Goal: Task Accomplishment & Management: Manage account settings

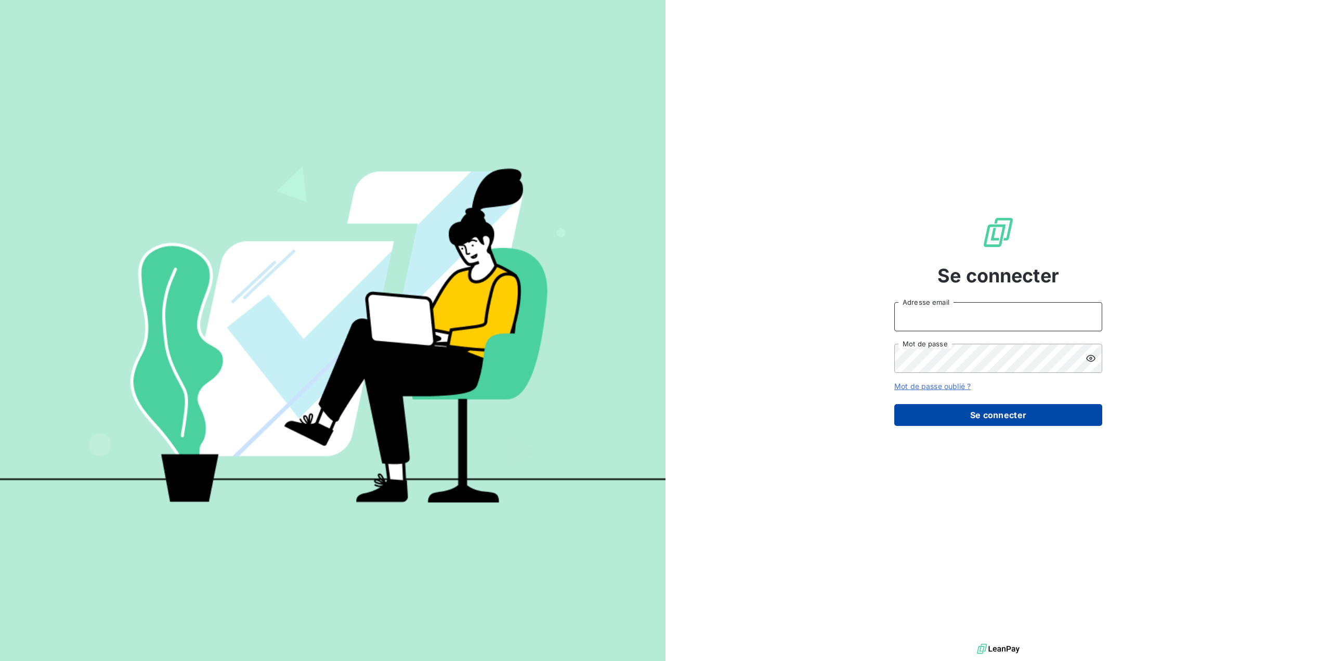
type input "germar.breton@orange.fr"
click at [984, 416] on button "Se connecter" at bounding box center [998, 415] width 208 height 22
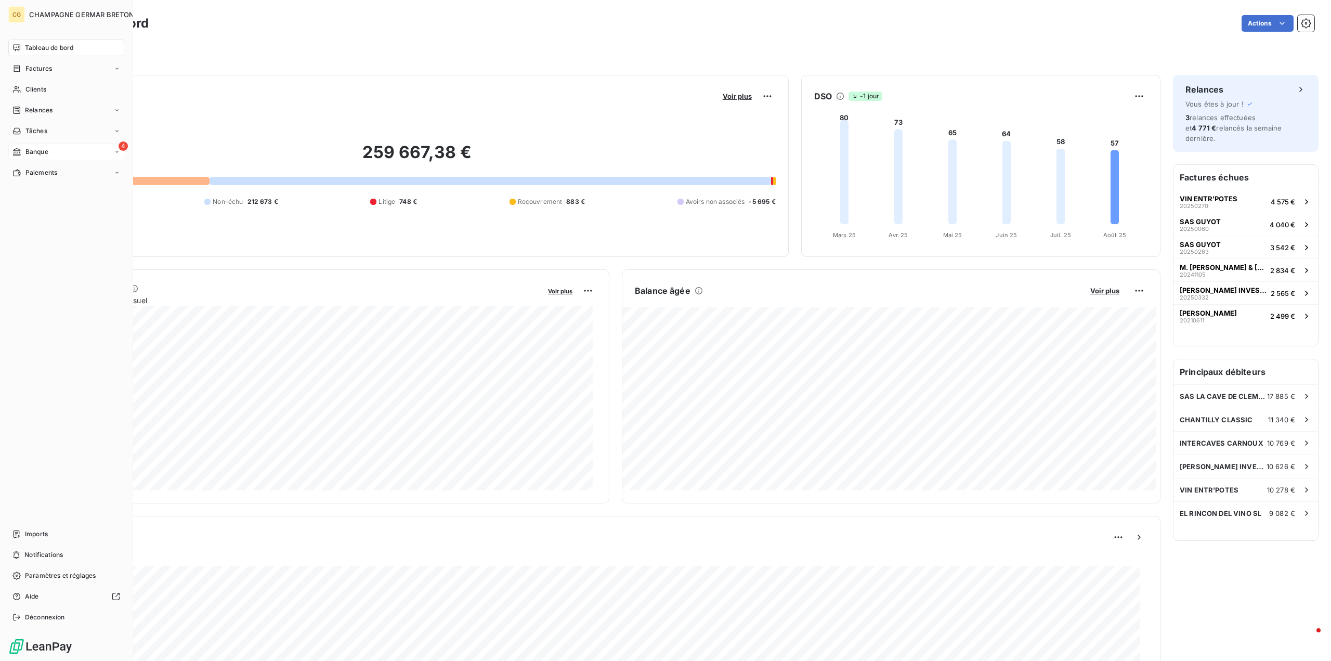
click at [20, 149] on icon at bounding box center [16, 152] width 9 height 8
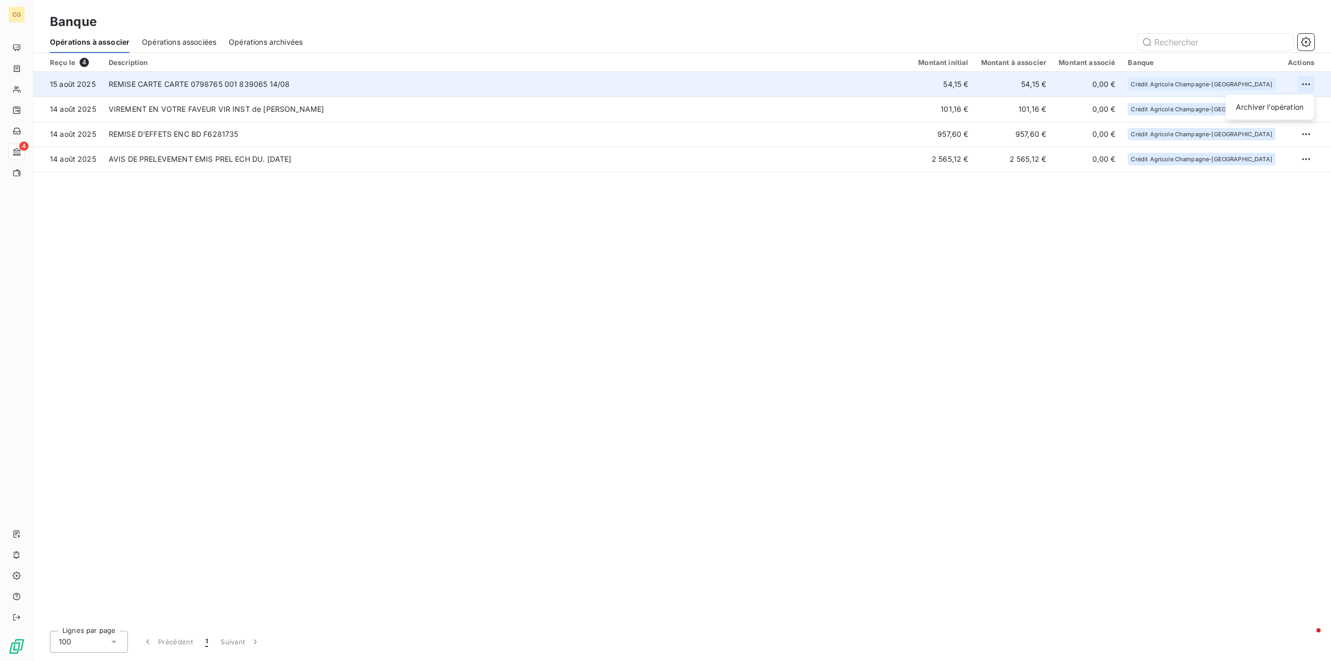
click at [1303, 82] on html "CG 4 Banque Opérations à associer Opérations associées Opérations archivées Reç…" at bounding box center [665, 330] width 1331 height 661
click at [1263, 108] on div "Archiver l’opération" at bounding box center [1269, 107] width 80 height 17
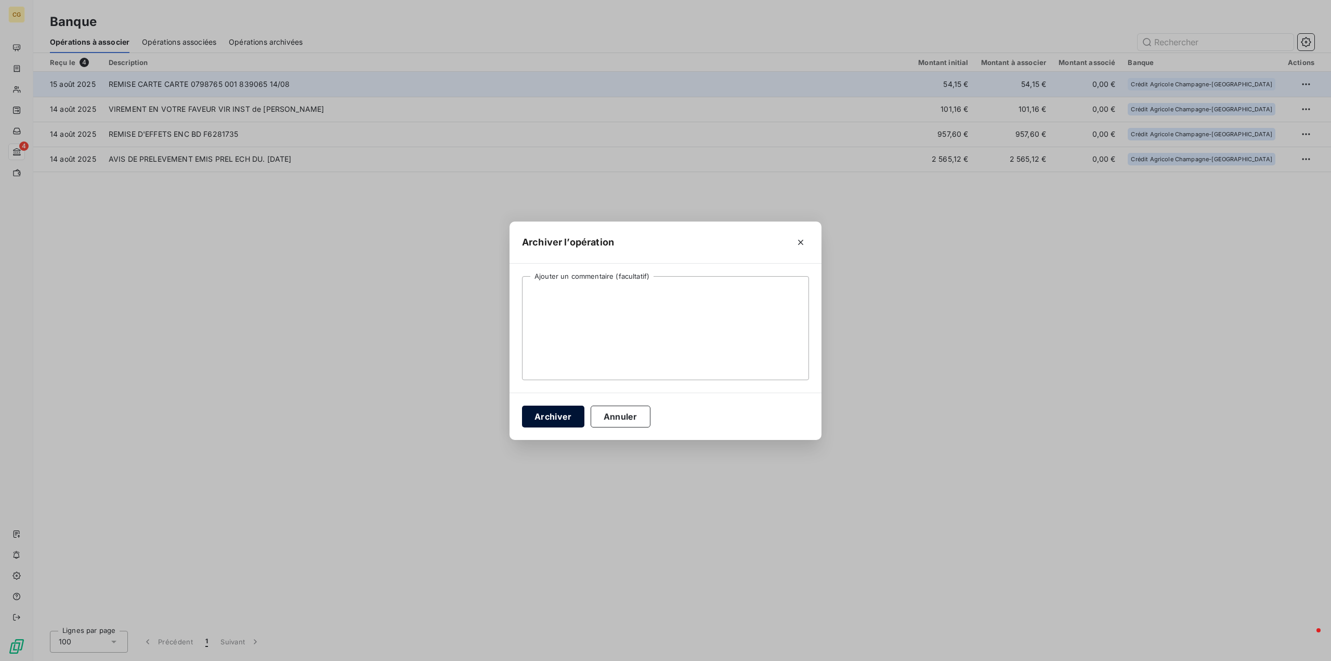
click at [548, 416] on button "Archiver" at bounding box center [553, 416] width 62 height 22
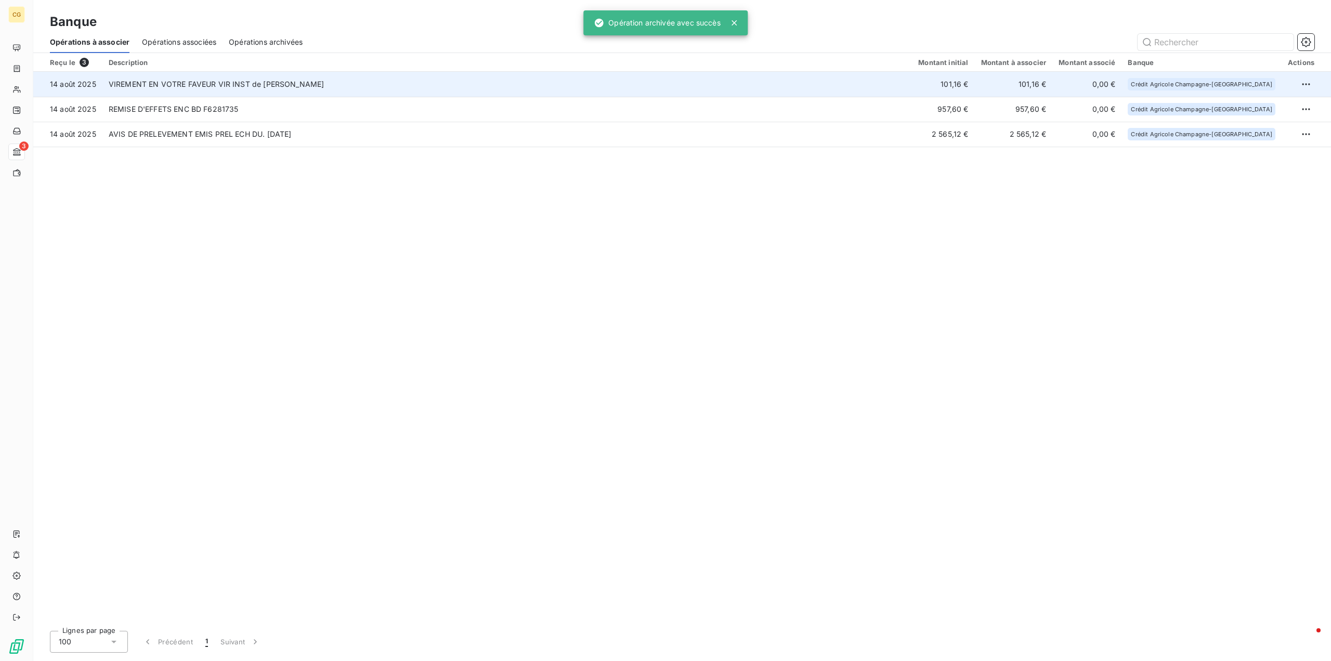
click at [974, 82] on td "101,16 €" at bounding box center [943, 84] width 62 height 25
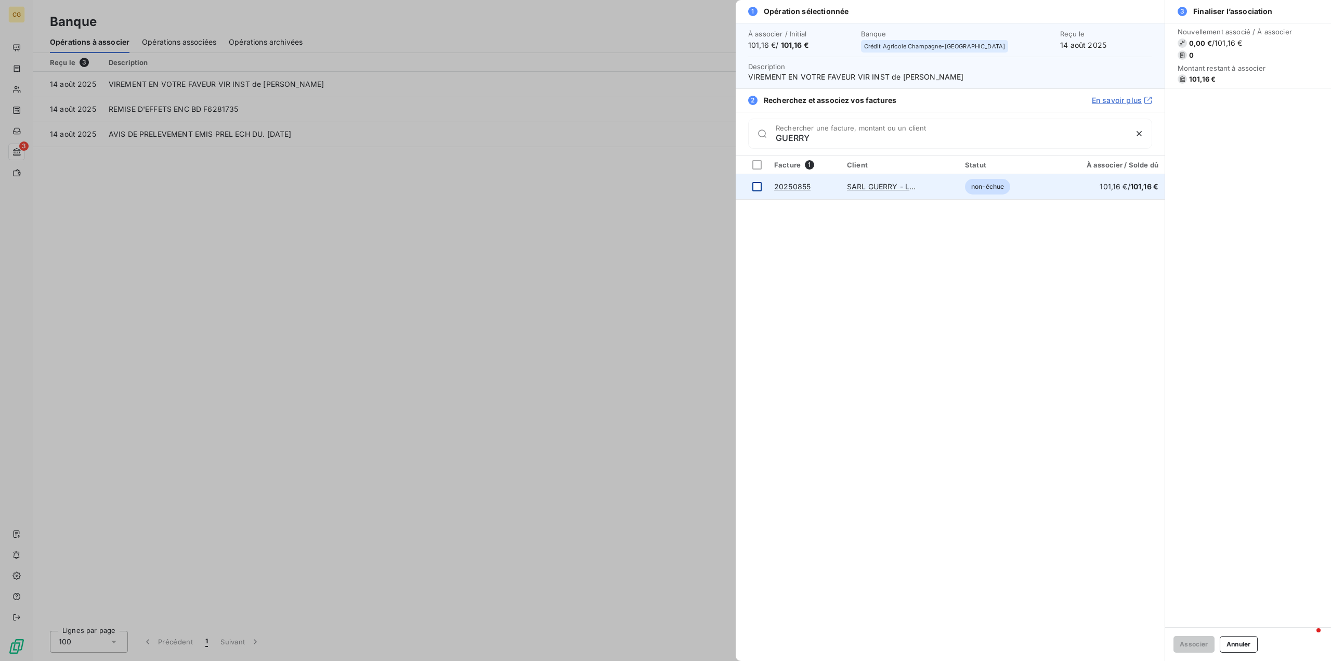
type input "GUERRY"
click at [759, 185] on div at bounding box center [756, 186] width 9 height 9
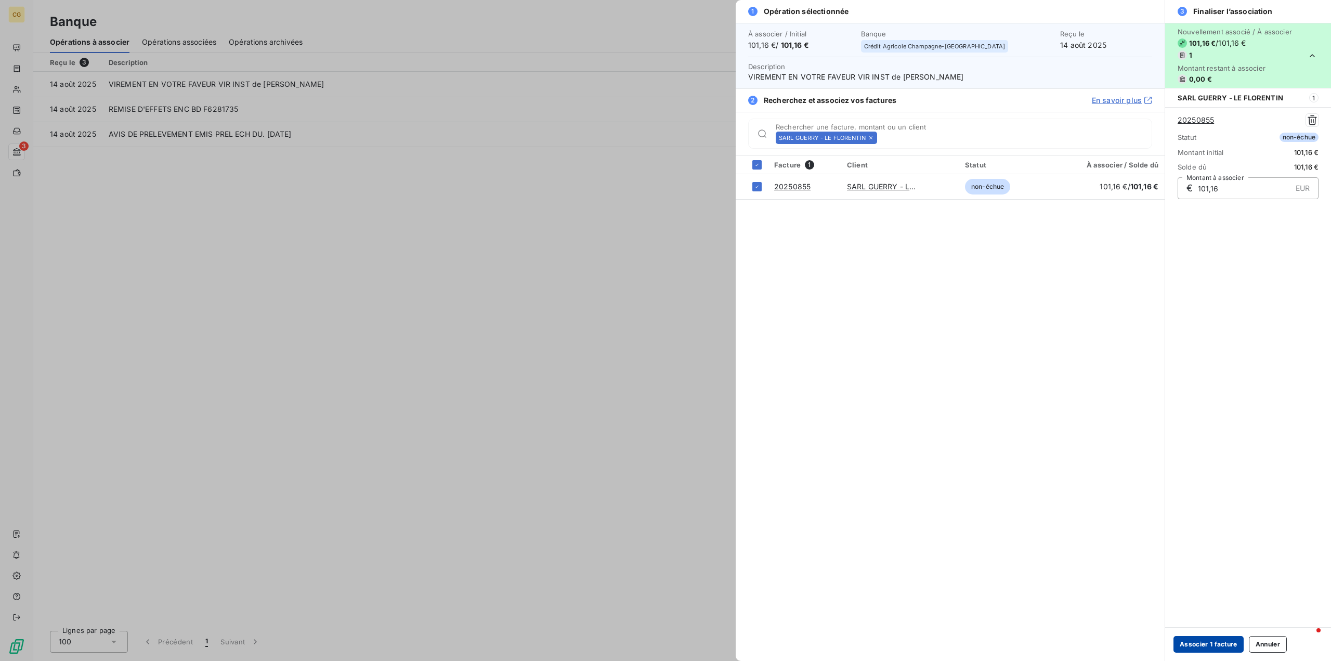
click at [1202, 639] on button "Associer 1 facture" at bounding box center [1208, 644] width 70 height 17
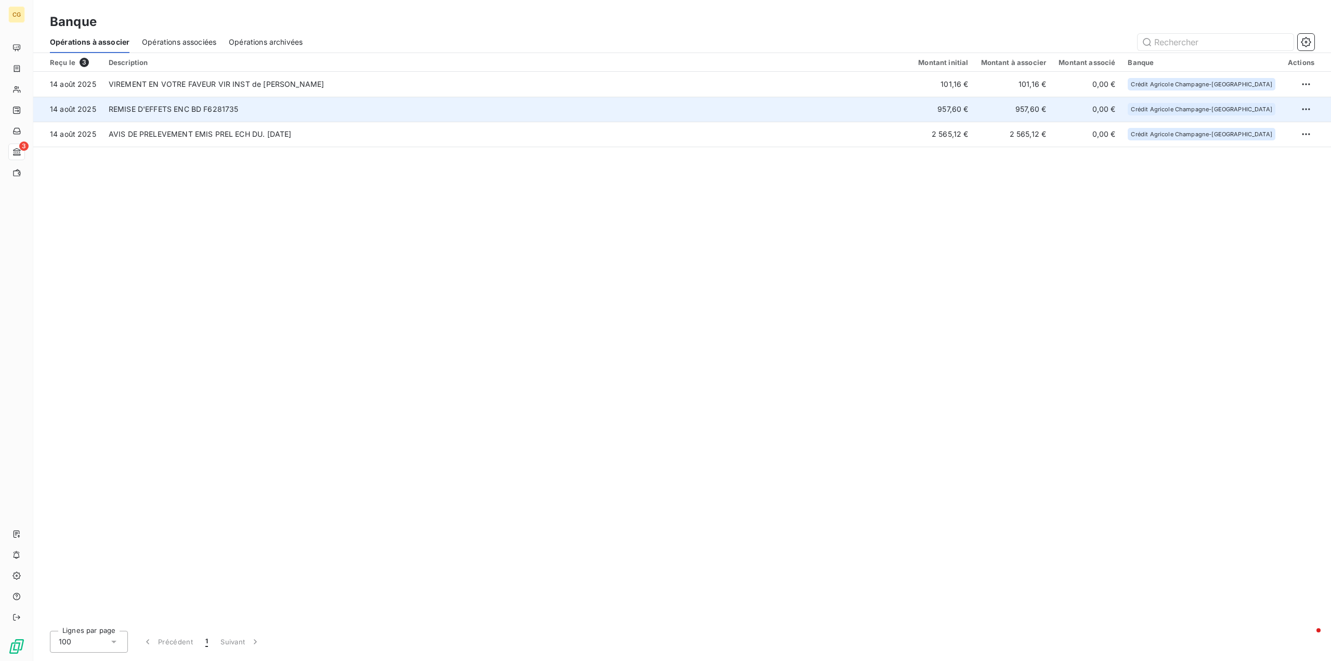
click at [776, 104] on td "REMISE D'EFFETS ENC BD F6281735" at bounding box center [506, 109] width 809 height 25
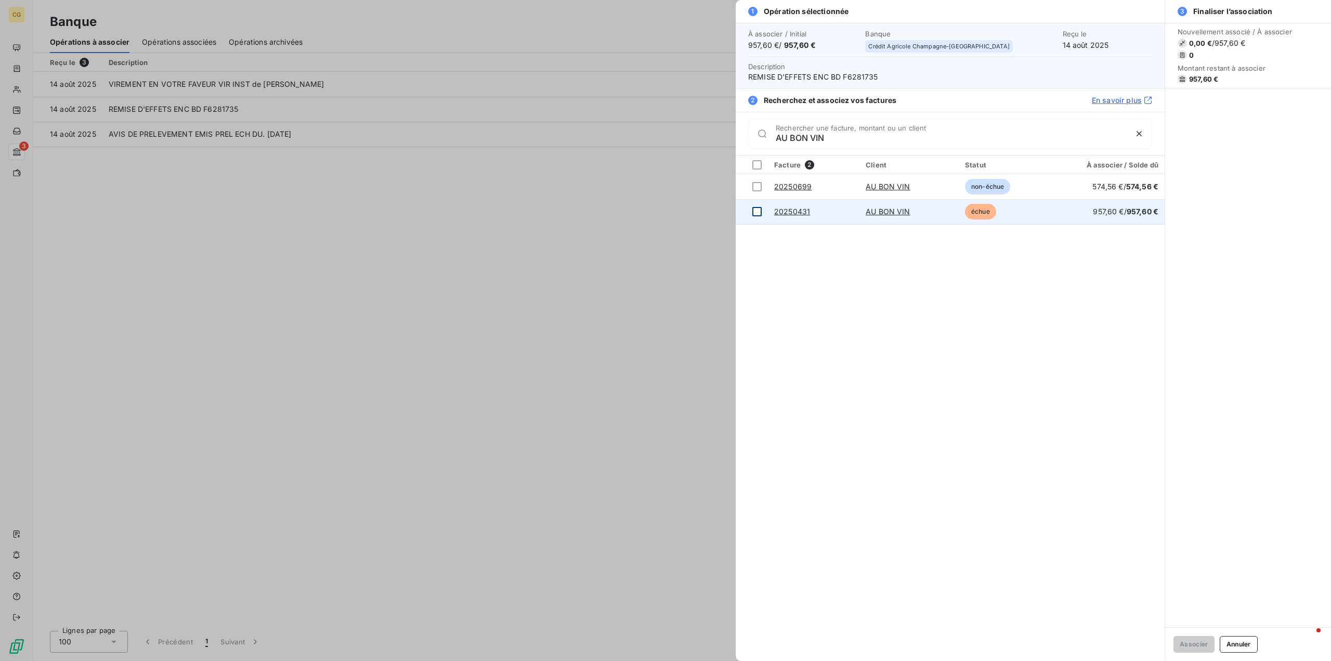
type input "AU BON VIN"
click at [757, 214] on div at bounding box center [756, 211] width 9 height 9
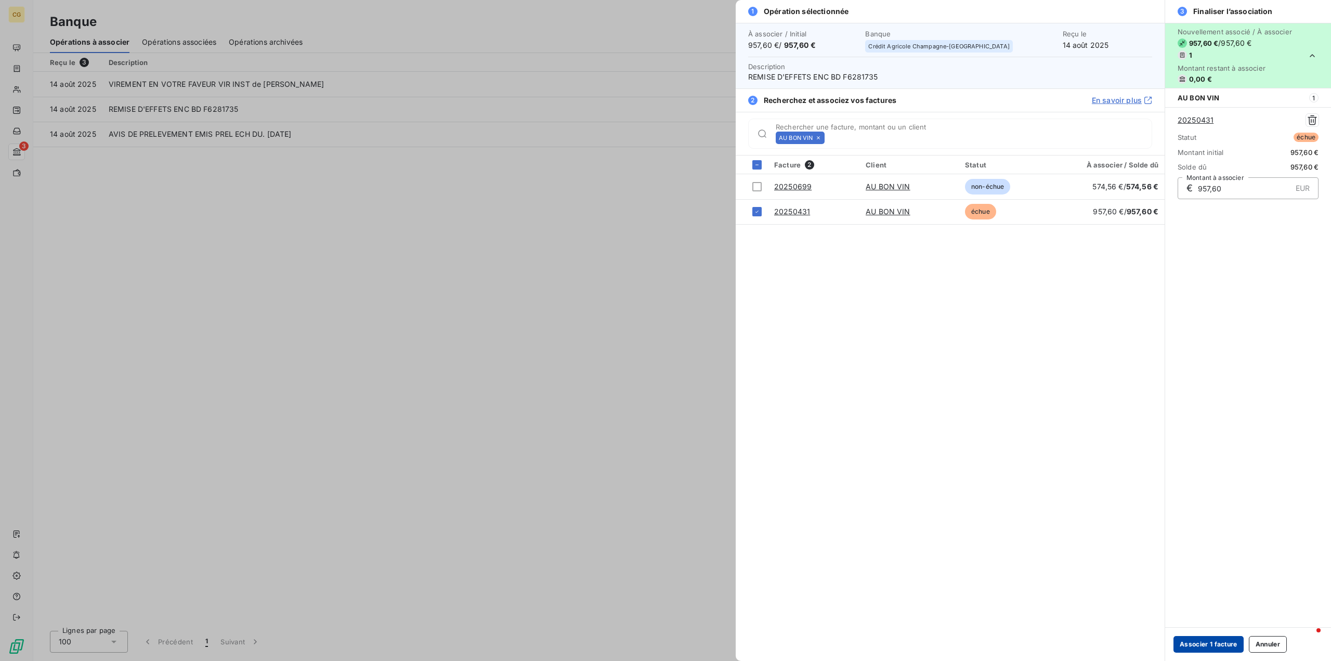
click at [1199, 641] on button "Associer 1 facture" at bounding box center [1208, 644] width 70 height 17
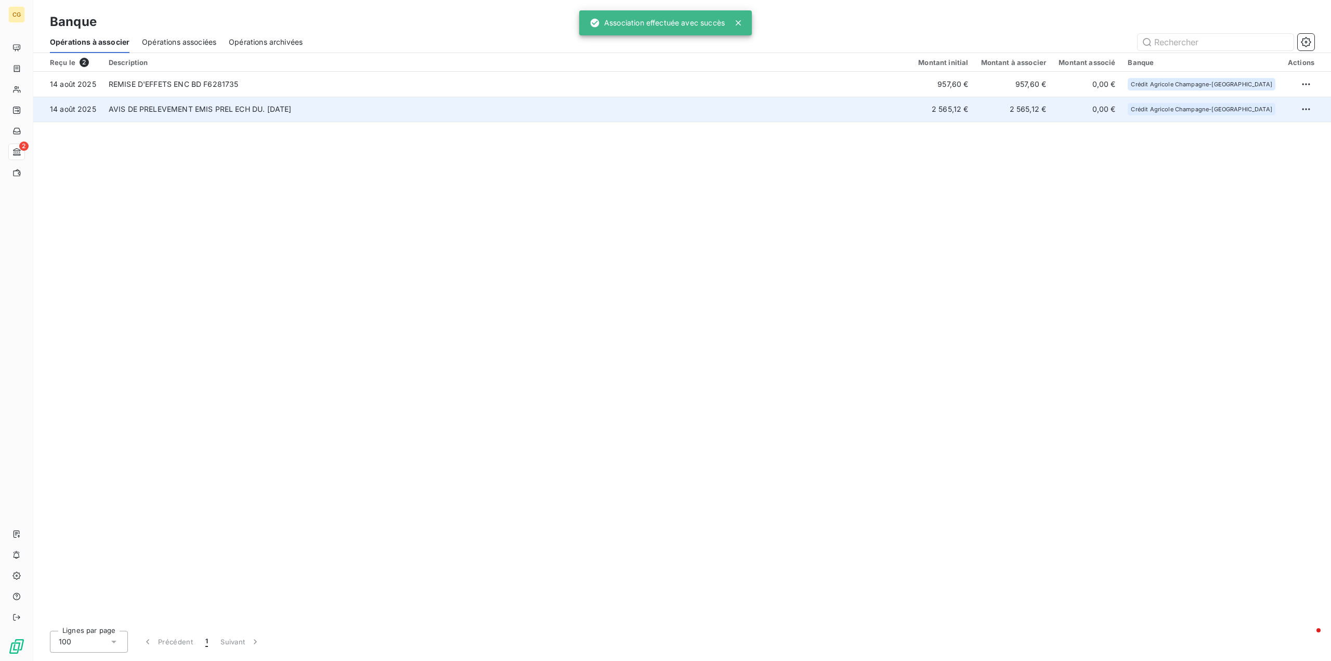
click at [912, 109] on td "AVIS DE PRELEVEMENT EMIS PREL ECH DU. [DATE]" at bounding box center [506, 109] width 809 height 25
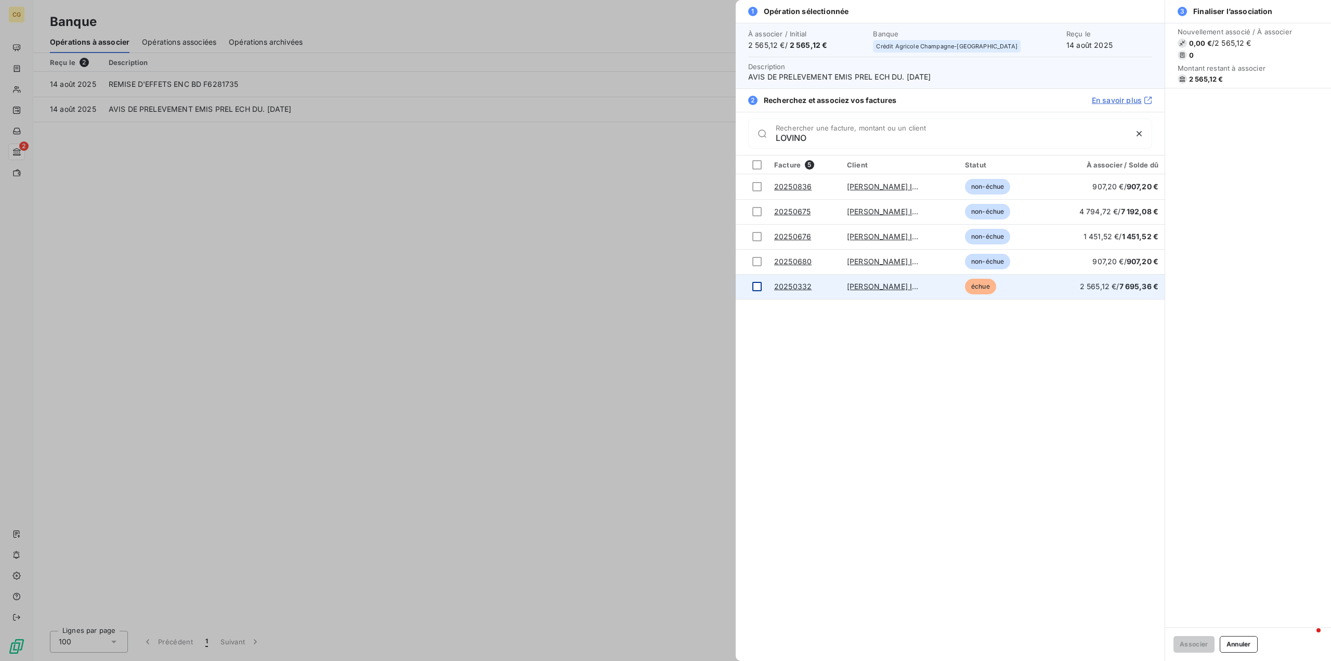
type input "LOVINO"
click at [758, 288] on div at bounding box center [756, 286] width 9 height 9
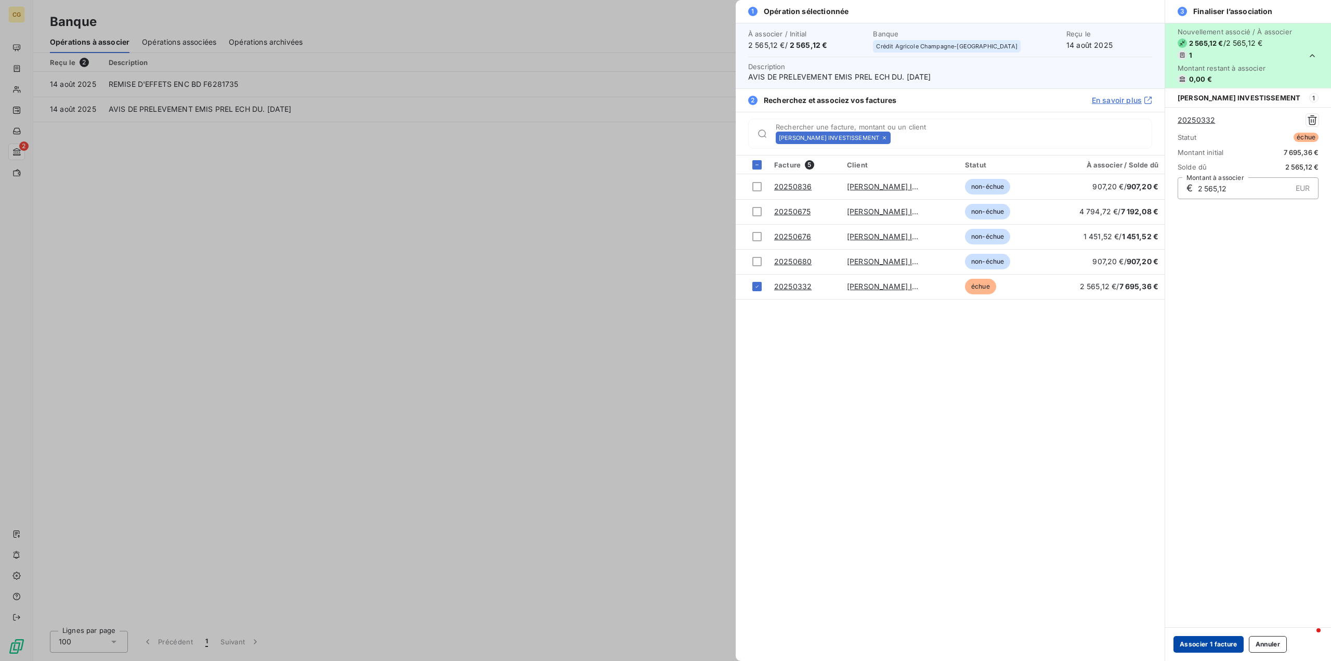
click at [1221, 645] on button "Associer 1 facture" at bounding box center [1208, 644] width 70 height 17
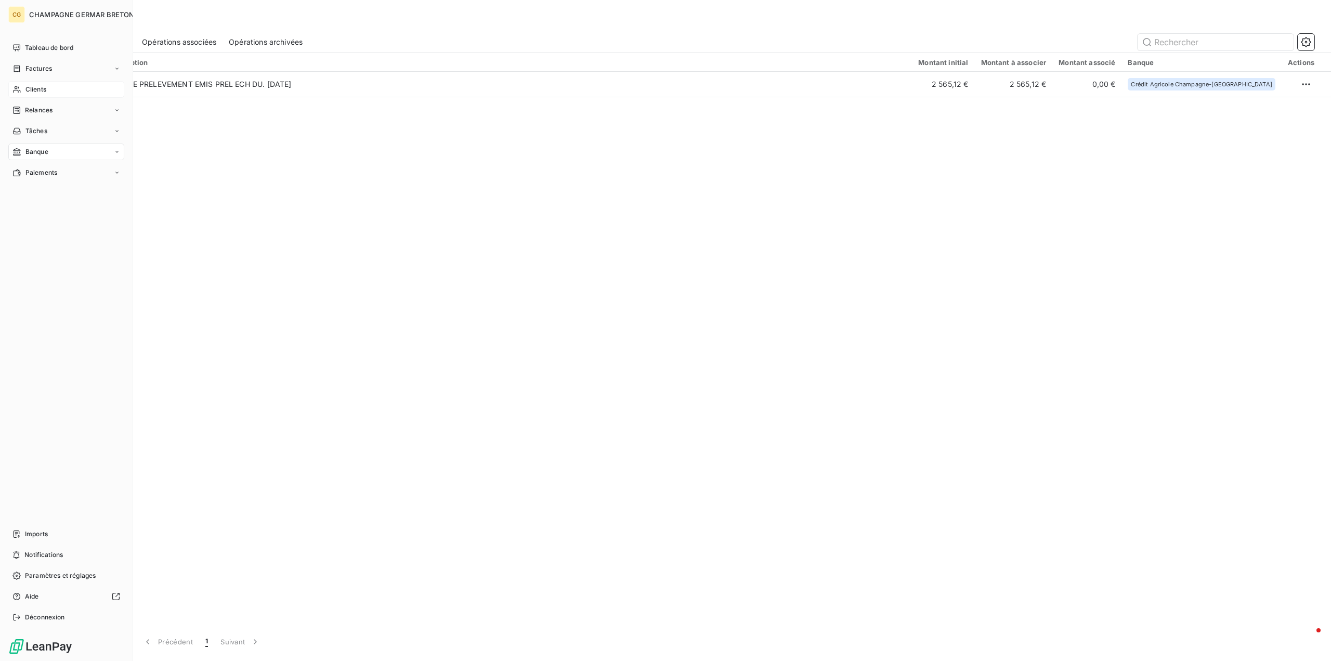
click at [37, 89] on span "Clients" at bounding box center [35, 89] width 21 height 9
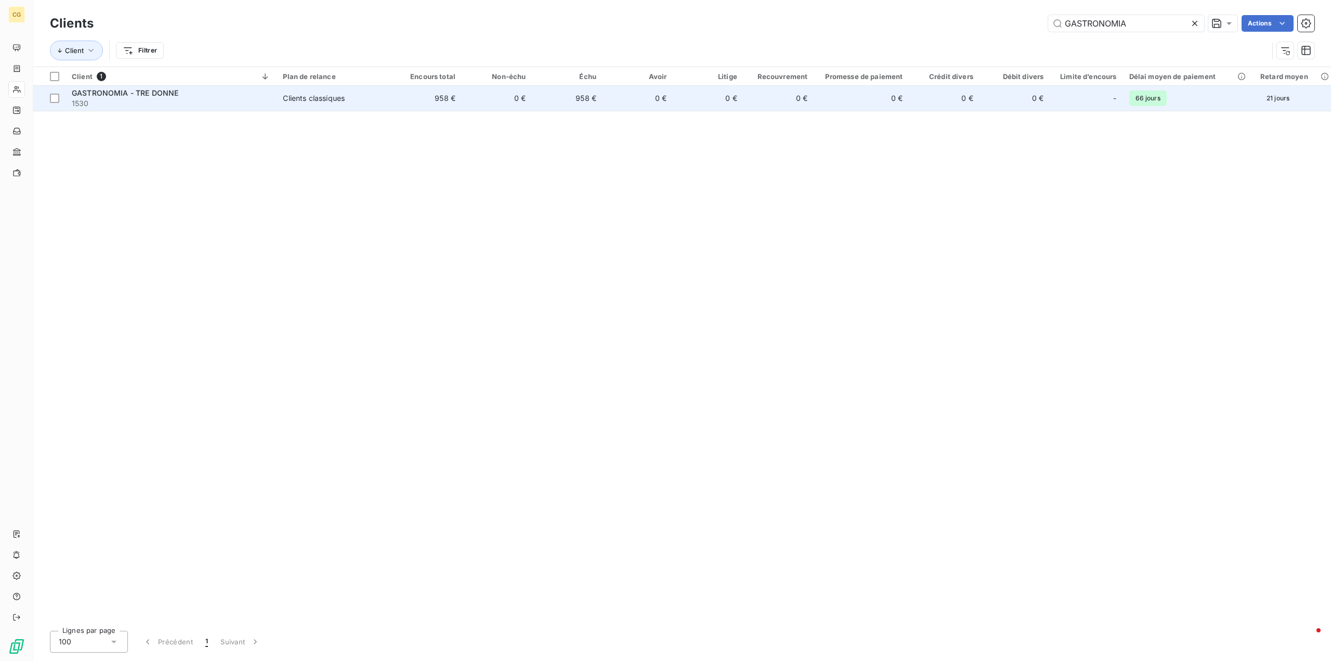
type input "GASTRONOMIA"
click at [359, 99] on span "Clients classiques" at bounding box center [334, 98] width 102 height 10
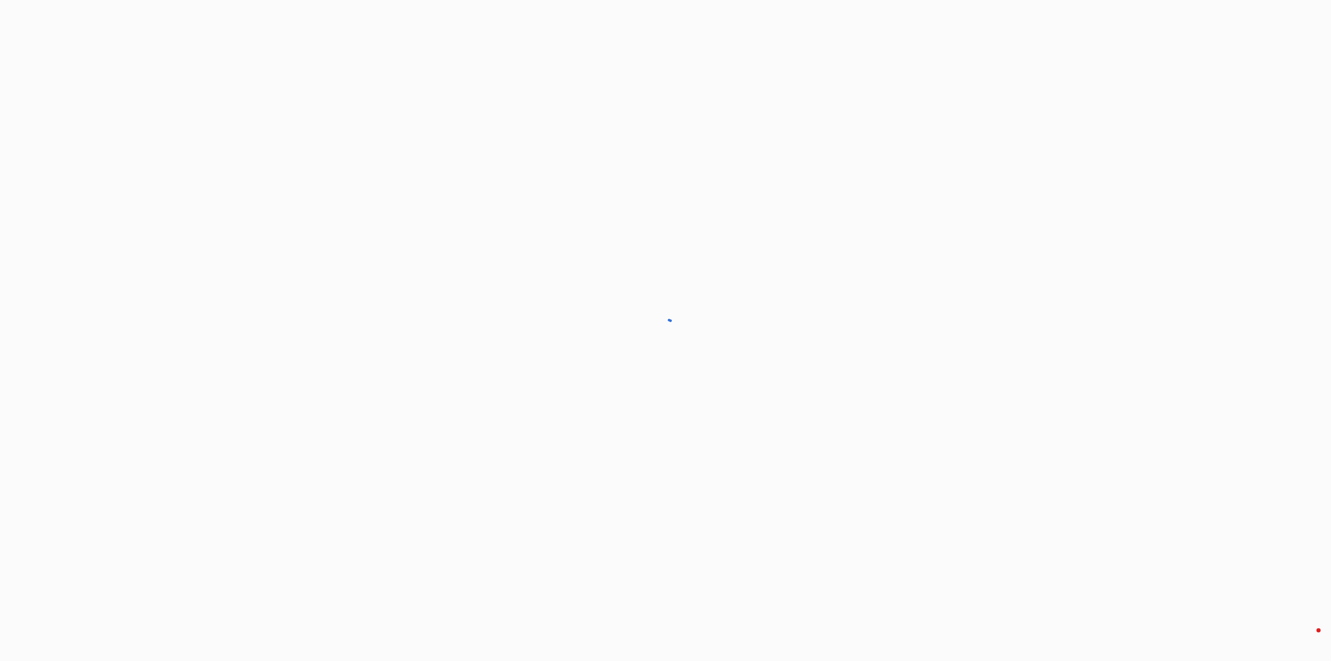
click at [359, 99] on div at bounding box center [665, 330] width 1331 height 661
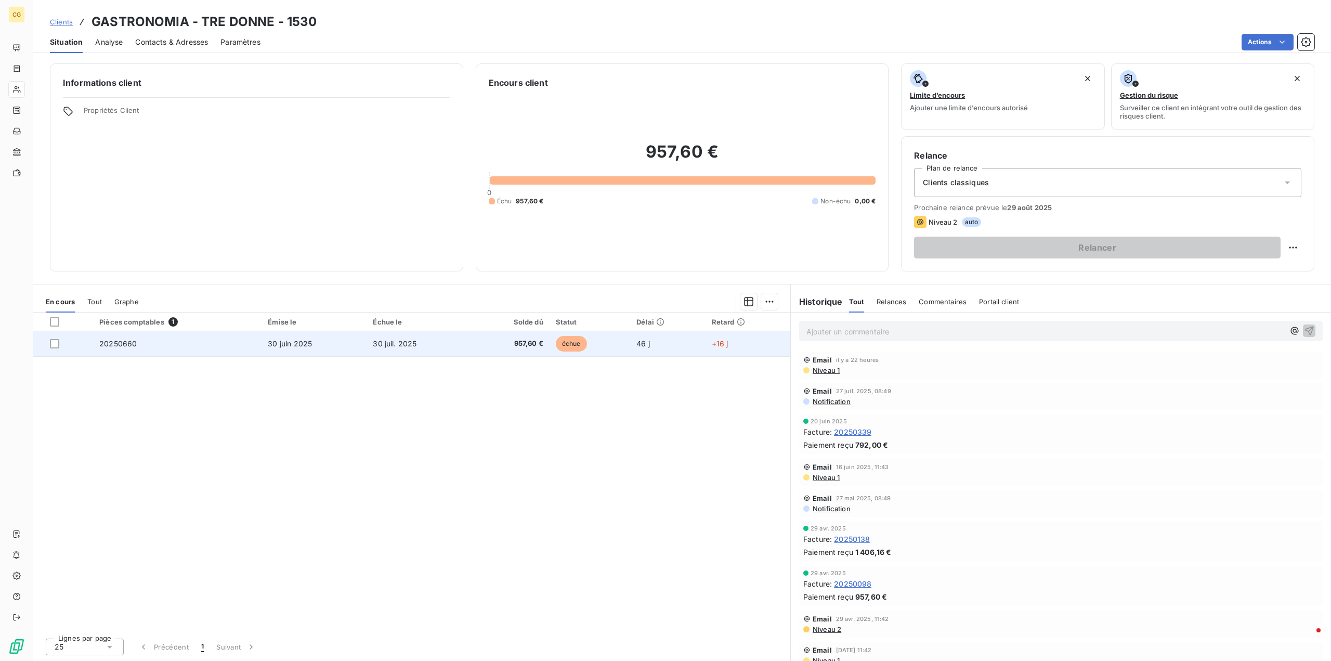
click at [125, 346] on span "20250660" at bounding box center [117, 343] width 37 height 9
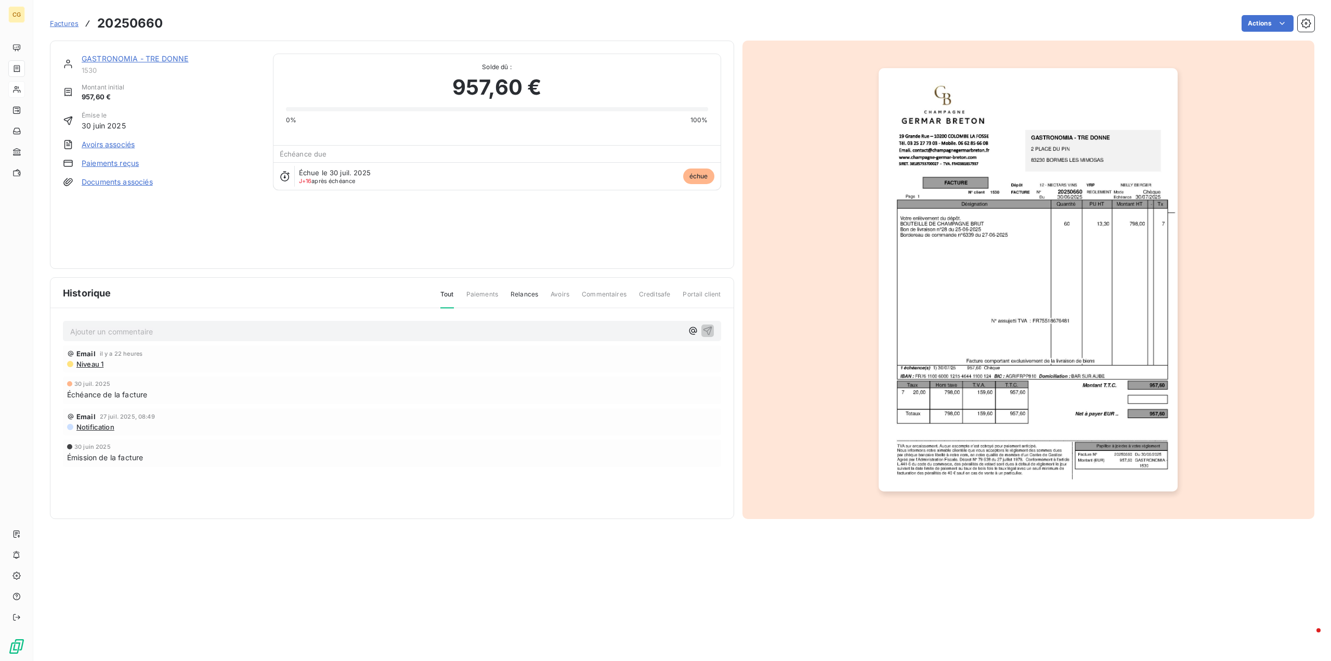
click at [112, 164] on link "Paiements reçus" at bounding box center [110, 163] width 57 height 10
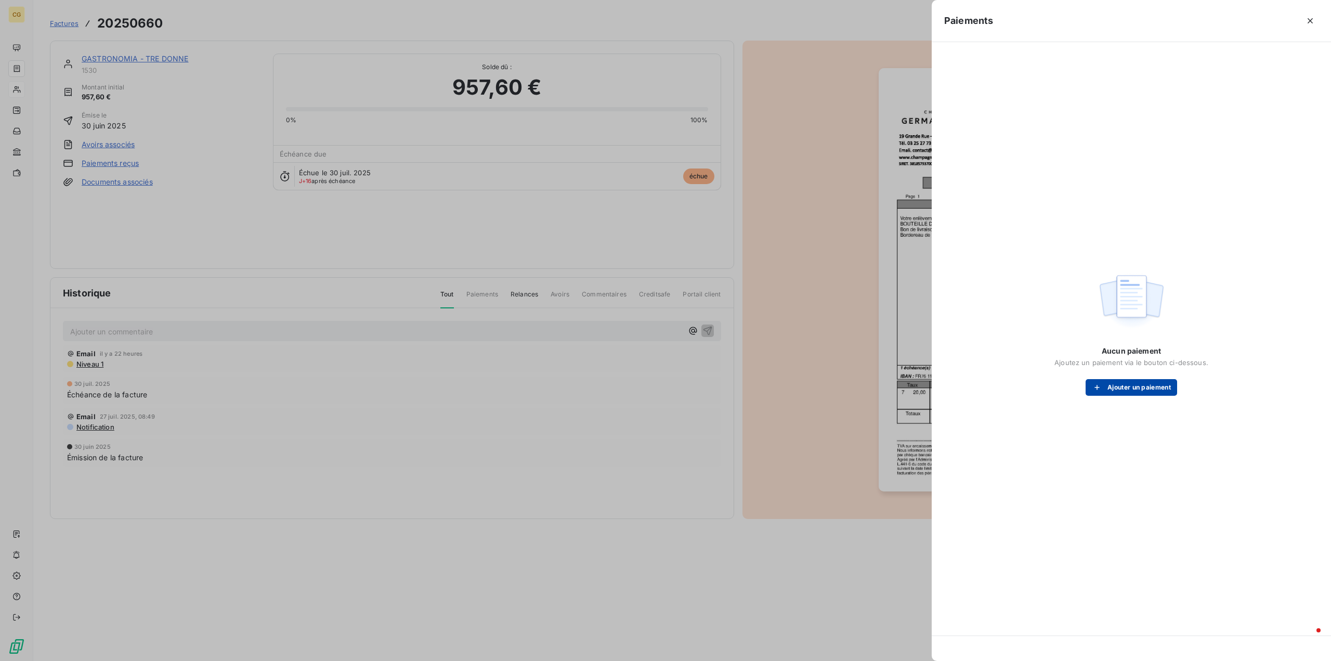
click at [1132, 383] on button "Ajouter un paiement" at bounding box center [1130, 387] width 91 height 17
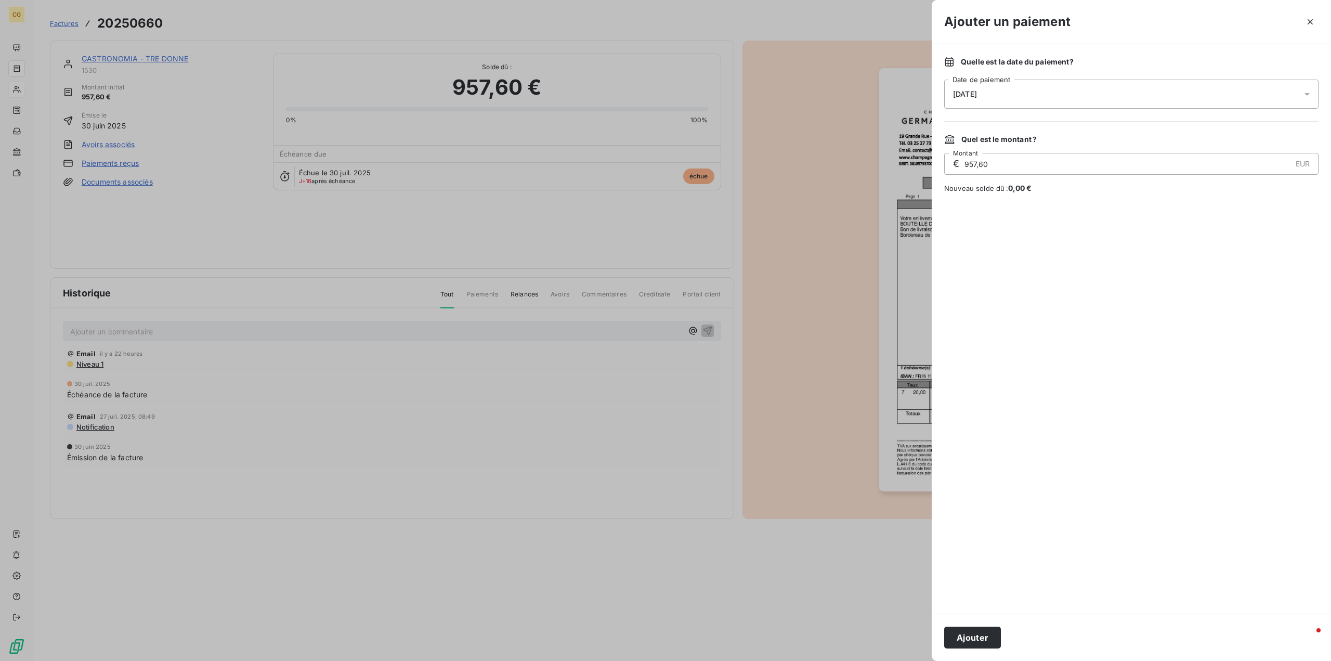
click at [1177, 90] on div "15/08/2025" at bounding box center [1131, 94] width 374 height 29
click at [1039, 224] on button "14" at bounding box center [1036, 222] width 21 height 21
click at [1038, 225] on button "14" at bounding box center [1036, 222] width 21 height 21
click at [1068, 425] on div at bounding box center [1131, 403] width 374 height 395
click at [977, 638] on button "Ajouter" at bounding box center [972, 637] width 57 height 22
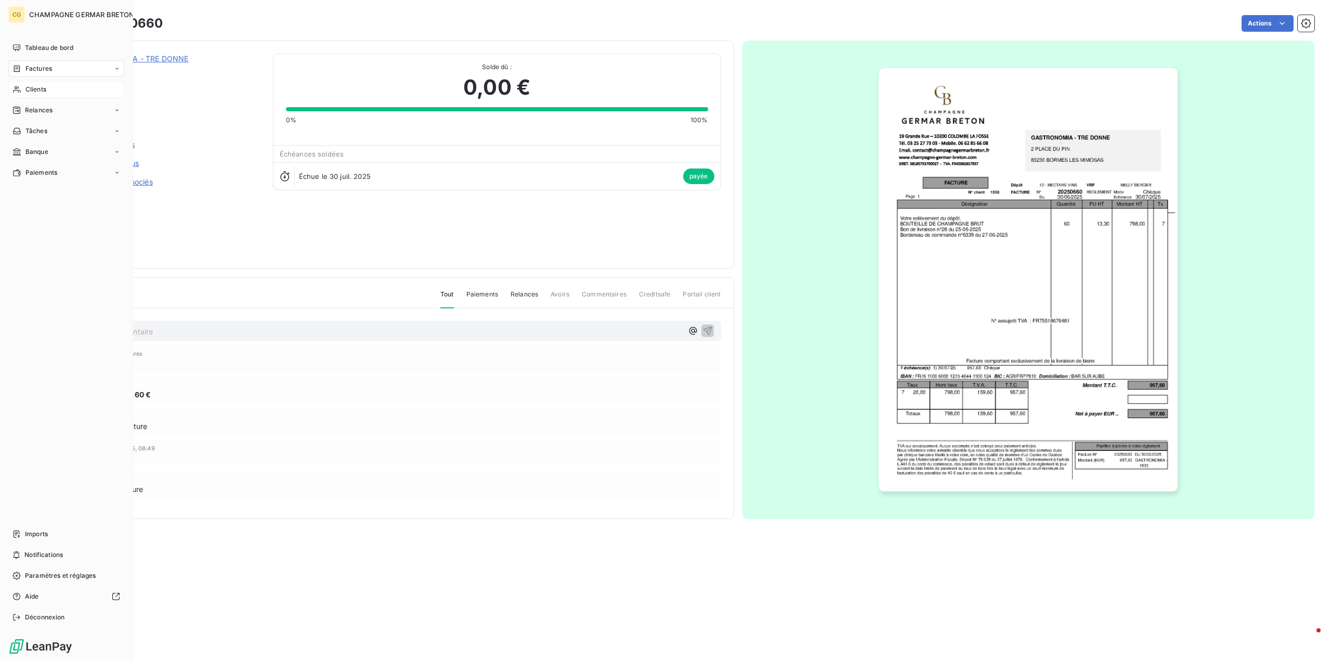
click at [30, 88] on span "Clients" at bounding box center [35, 89] width 21 height 9
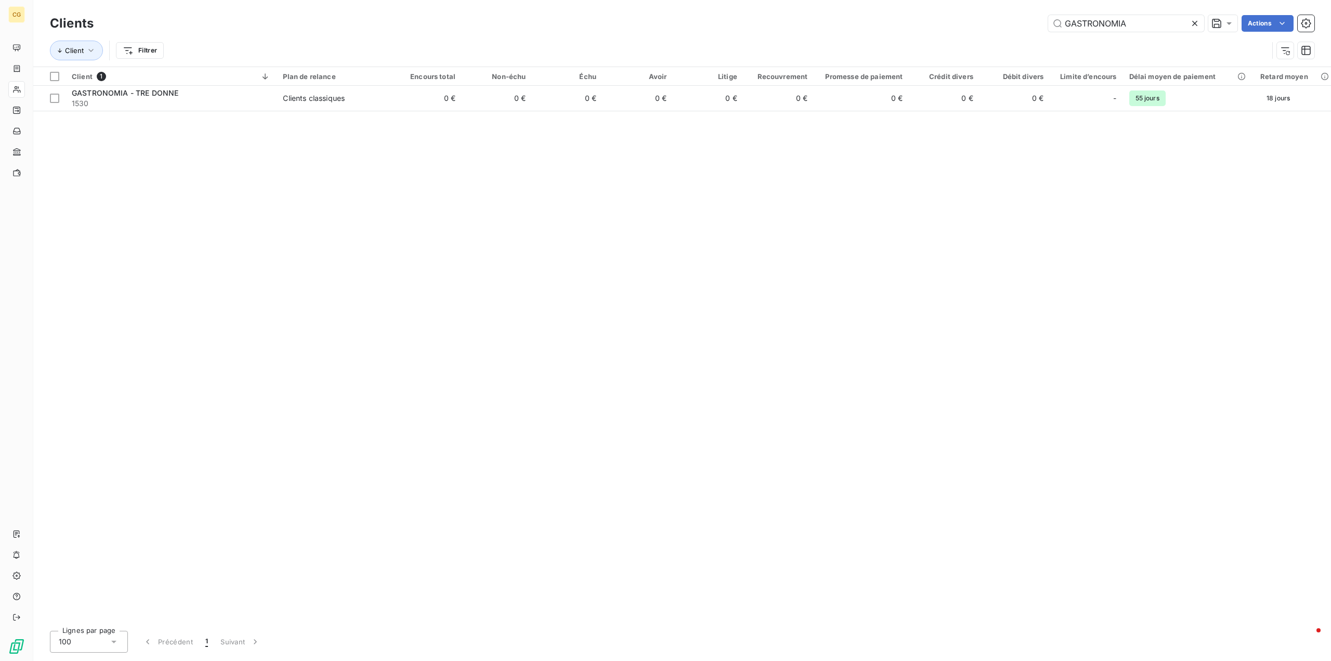
click at [1196, 23] on icon at bounding box center [1194, 23] width 10 height 10
click at [1106, 28] on input "text" at bounding box center [1126, 23] width 156 height 17
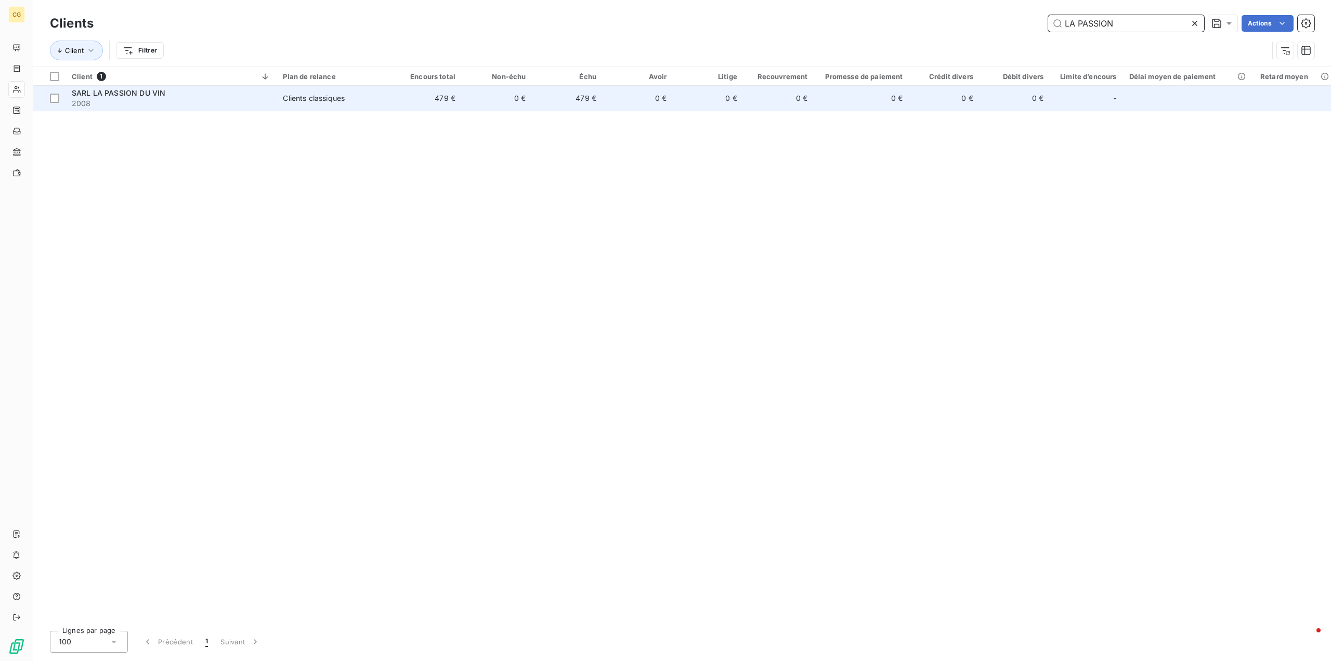
type input "LA PASSION"
click at [324, 99] on div "Clients classiques" at bounding box center [314, 98] width 62 height 10
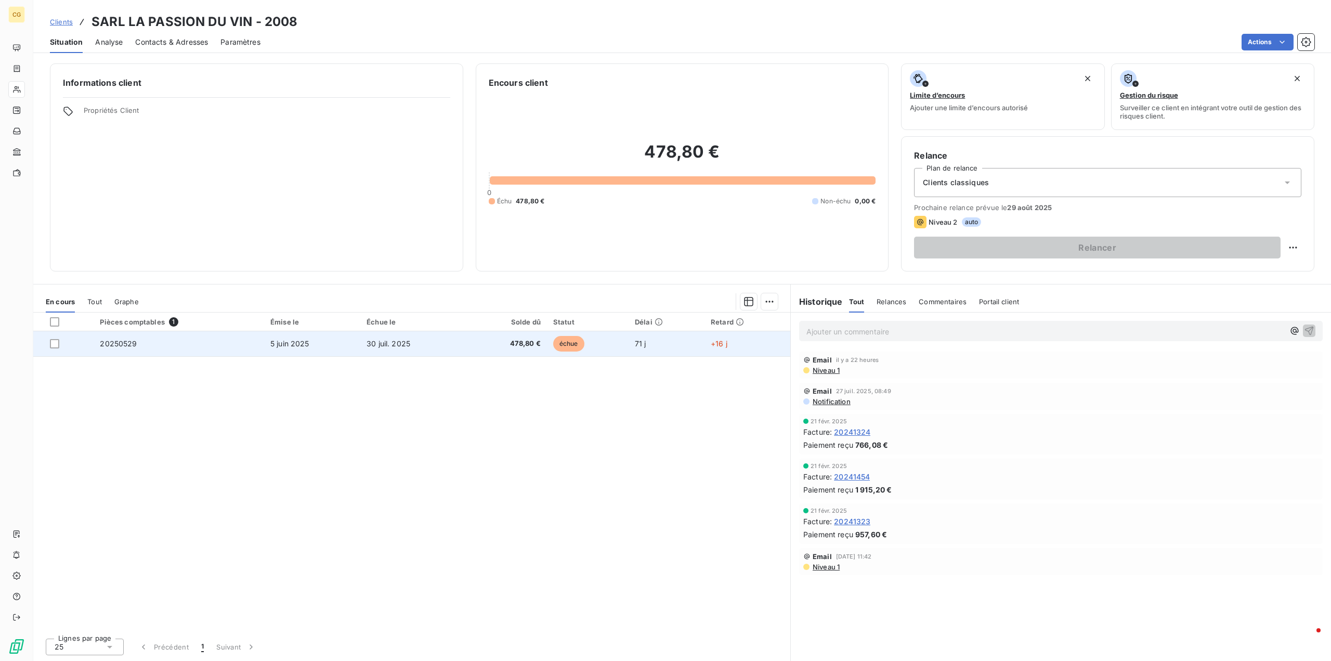
click at [123, 348] on td "20250529" at bounding box center [179, 343] width 171 height 25
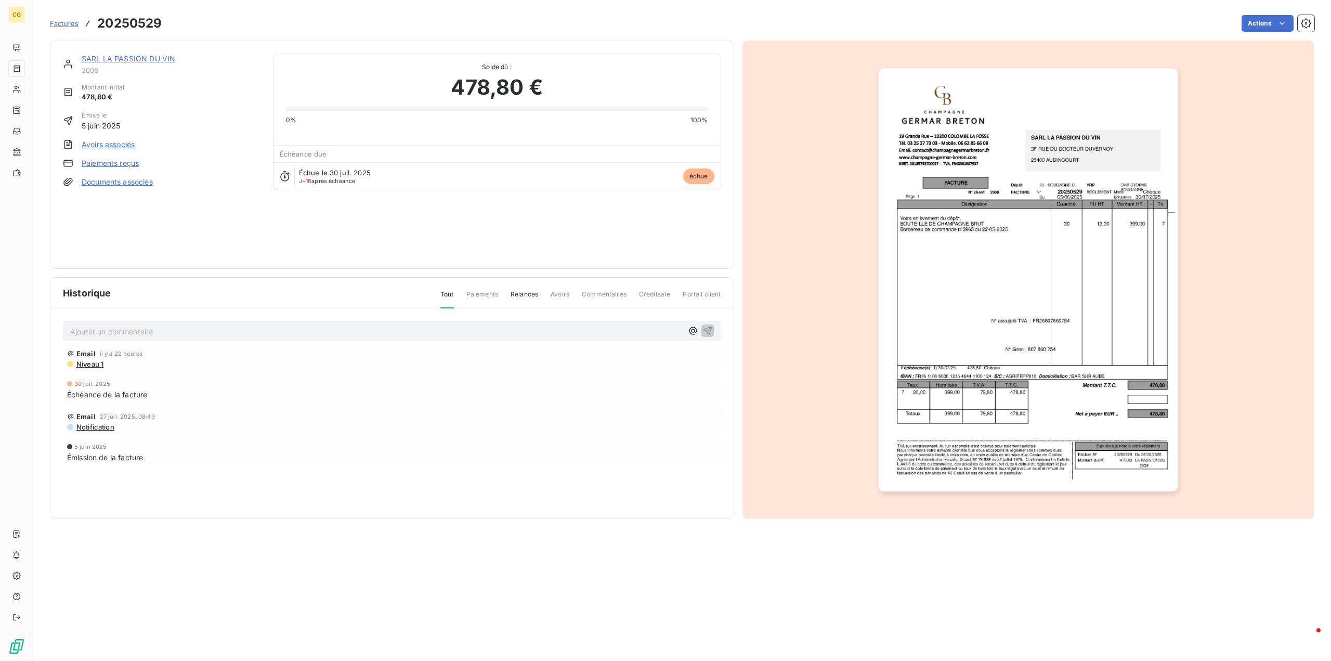
click at [128, 163] on link "Paiements reçus" at bounding box center [110, 163] width 57 height 10
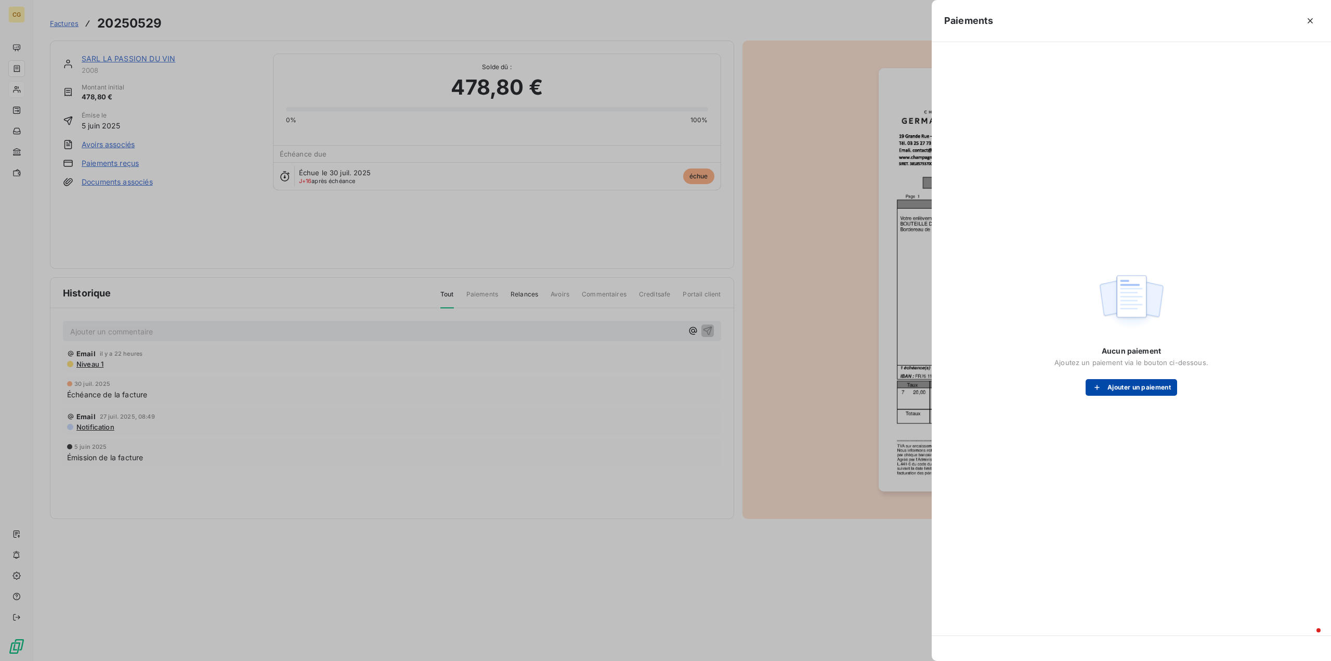
click at [1115, 387] on button "Ajouter un paiement" at bounding box center [1130, 387] width 91 height 17
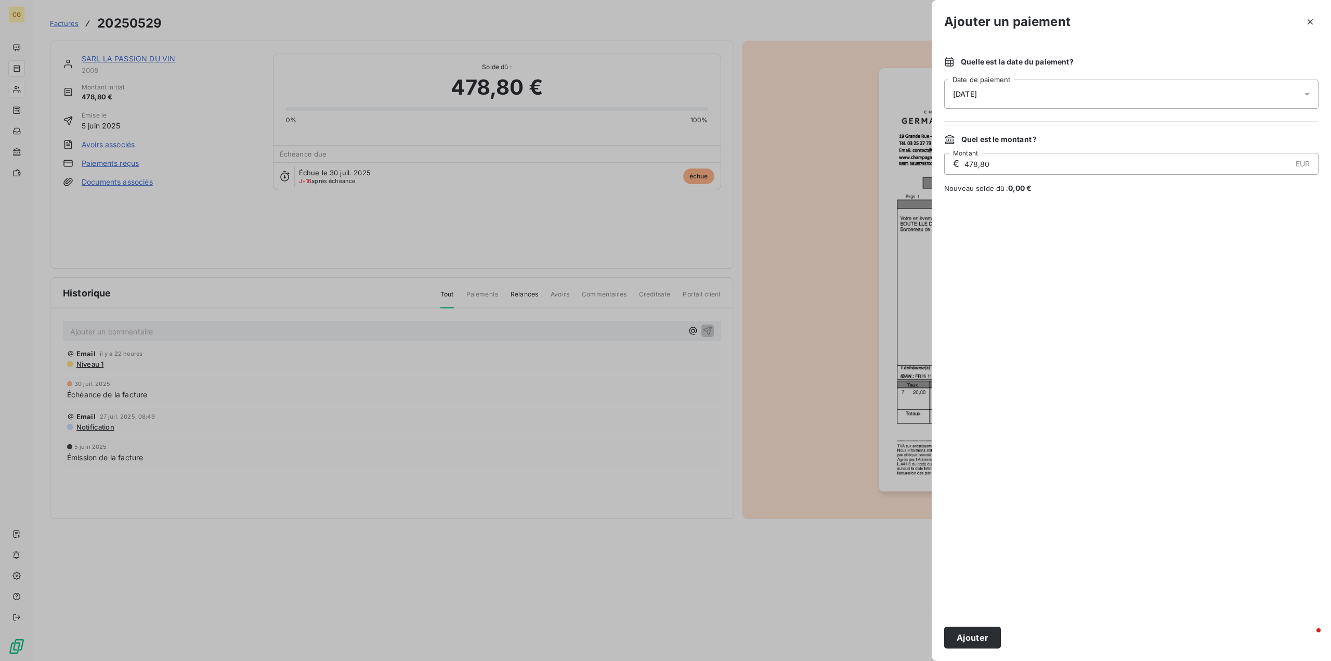
click at [1028, 91] on div "15/08/2025" at bounding box center [1131, 94] width 374 height 29
click at [1035, 221] on button "14" at bounding box center [1036, 222] width 21 height 21
click at [1056, 380] on div at bounding box center [1131, 403] width 374 height 395
click at [976, 642] on button "Ajouter" at bounding box center [972, 637] width 57 height 22
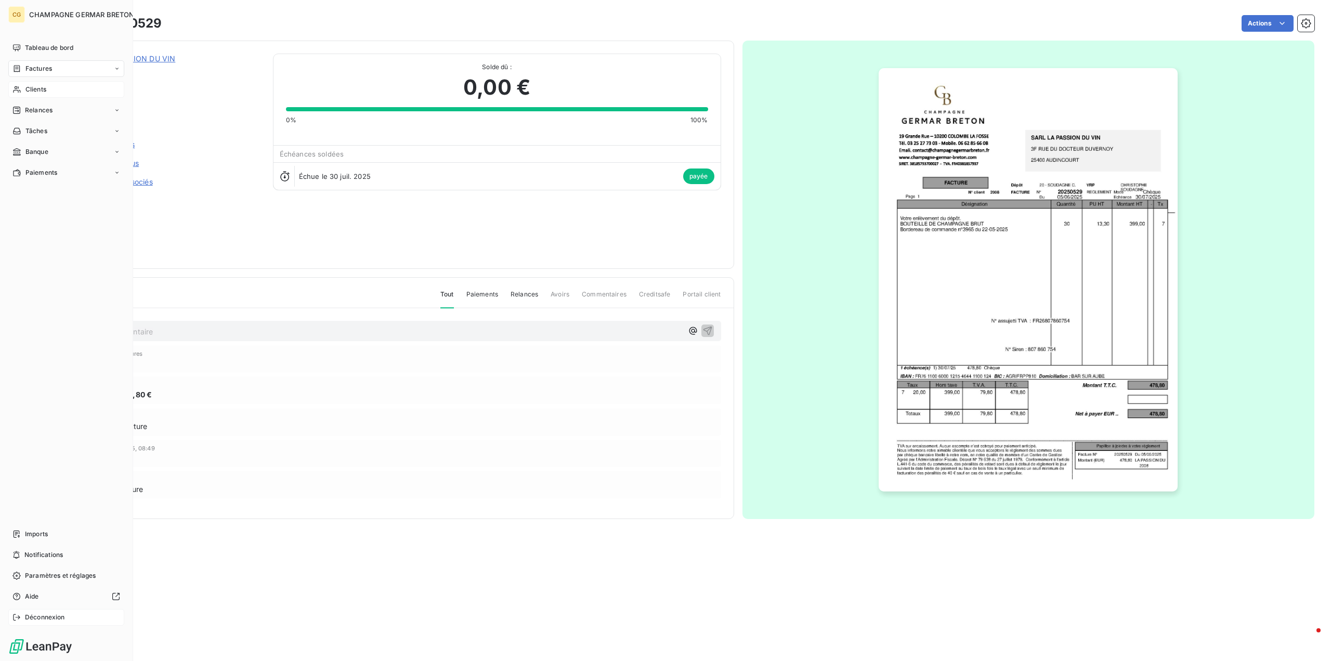
click at [45, 619] on span "Déconnexion" at bounding box center [45, 616] width 40 height 9
